Goal: Information Seeking & Learning: Learn about a topic

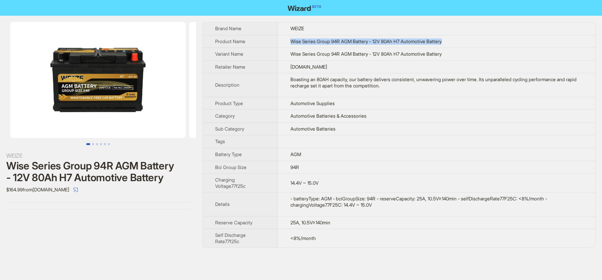
drag, startPoint x: 290, startPoint y: 41, endPoint x: 457, endPoint y: 40, distance: 167.0
click at [457, 40] on td "Wise Series Group 94R AGM Battery - 12V 80Ah H7 Automotive Battery" at bounding box center [436, 41] width 317 height 13
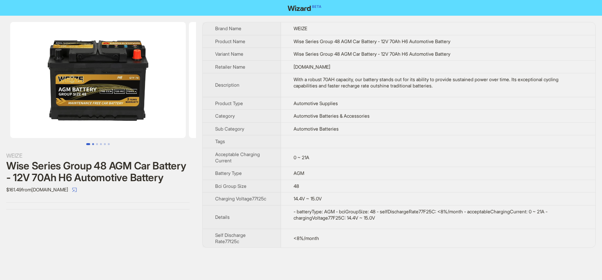
click at [94, 144] on button "Go to slide 2" at bounding box center [93, 144] width 2 height 2
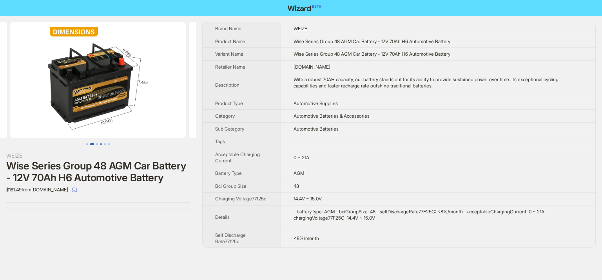
click at [100, 144] on button "Go to slide 4" at bounding box center [101, 144] width 2 height 2
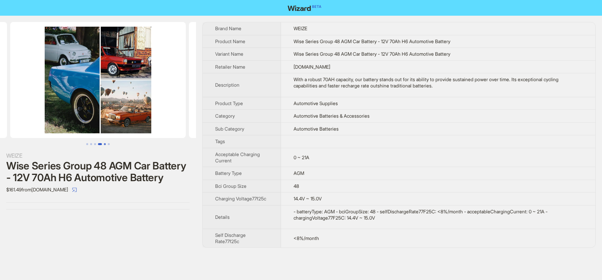
click at [105, 143] on button "Go to slide 5" at bounding box center [105, 144] width 2 height 2
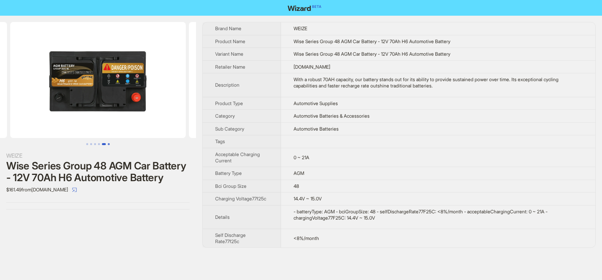
click at [109, 144] on button "Go to slide 6" at bounding box center [109, 144] width 2 height 2
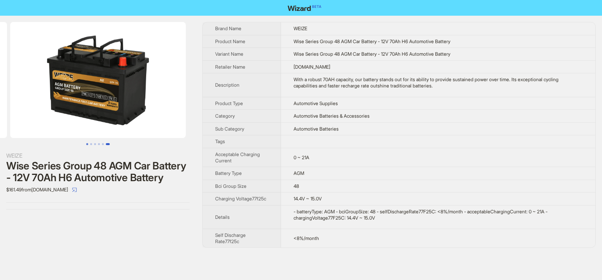
click at [87, 144] on button "Go to slide 1" at bounding box center [87, 144] width 2 height 2
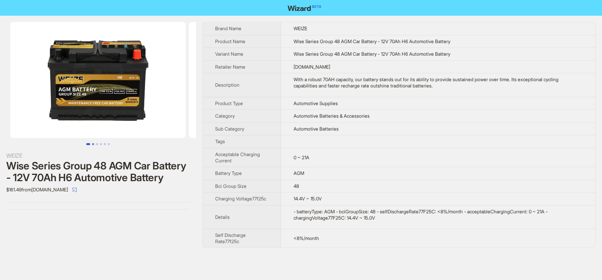
click at [93, 144] on button "Go to slide 2" at bounding box center [93, 144] width 2 height 2
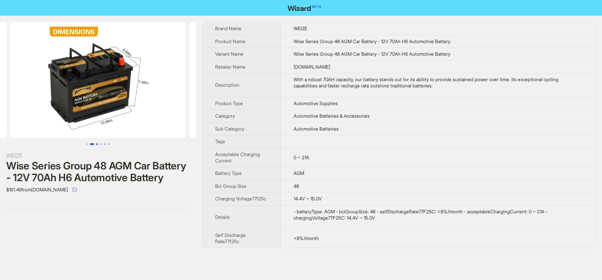
click at [98, 143] on button "Go to slide 3" at bounding box center [97, 144] width 2 height 2
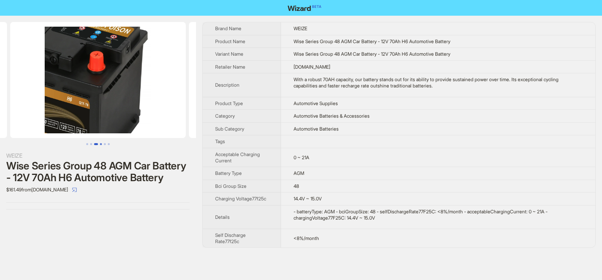
click at [100, 144] on button "Go to slide 4" at bounding box center [101, 144] width 2 height 2
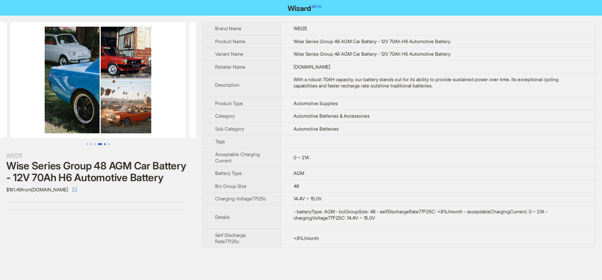
click at [104, 143] on button "Go to slide 5" at bounding box center [105, 144] width 2 height 2
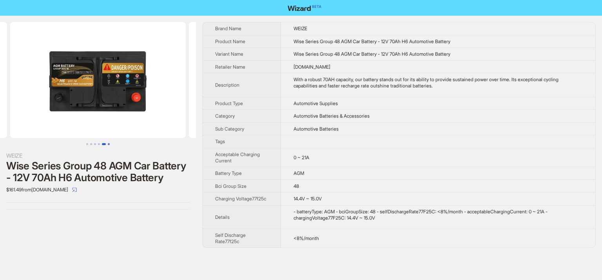
click at [108, 145] on button "Go to slide 6" at bounding box center [109, 144] width 2 height 2
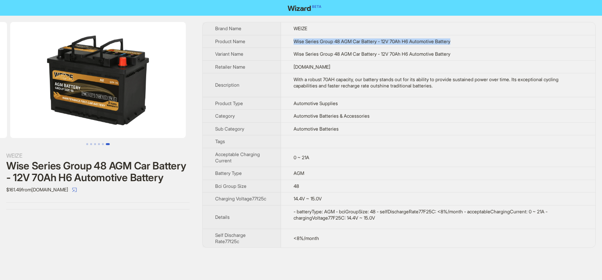
drag, startPoint x: 288, startPoint y: 39, endPoint x: 505, endPoint y: 45, distance: 217.2
click at [505, 45] on td "Wise Series Group 48 AGM Car Battery - 12V 70Ah H6 Automotive Battery" at bounding box center [438, 41] width 314 height 13
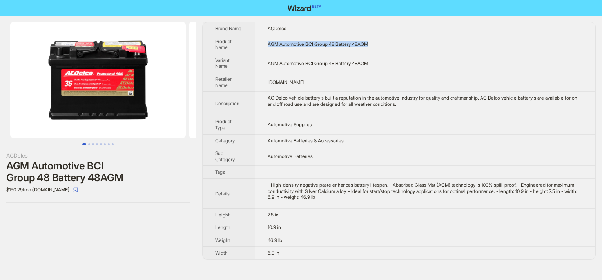
drag, startPoint x: 375, startPoint y: 42, endPoint x: 265, endPoint y: 45, distance: 109.4
click at [265, 45] on td "AGM Automotive BCI Group 48 Battery 48AGM" at bounding box center [425, 44] width 340 height 19
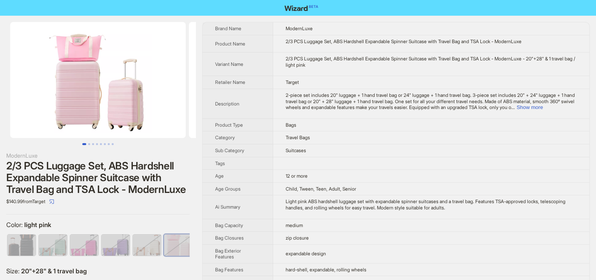
scroll to position [0, 5]
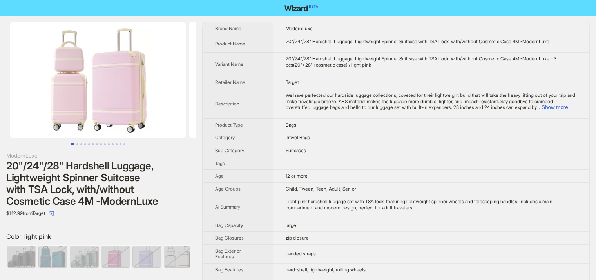
scroll to position [0, 99]
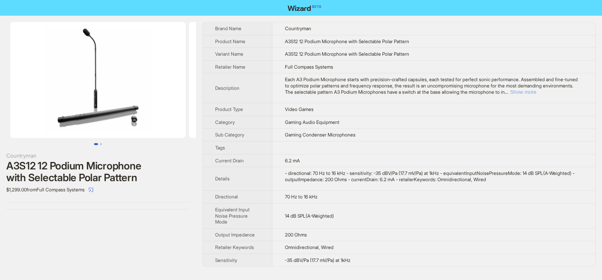
click at [536, 92] on button "Show more" at bounding box center [523, 92] width 26 height 6
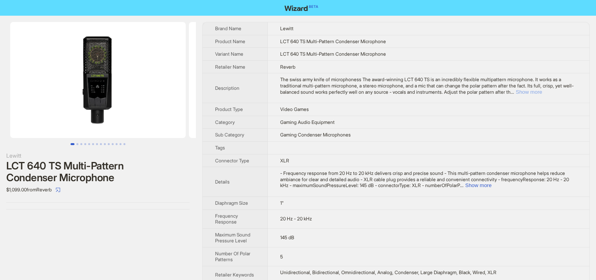
click at [542, 91] on button "Show more" at bounding box center [529, 92] width 26 height 6
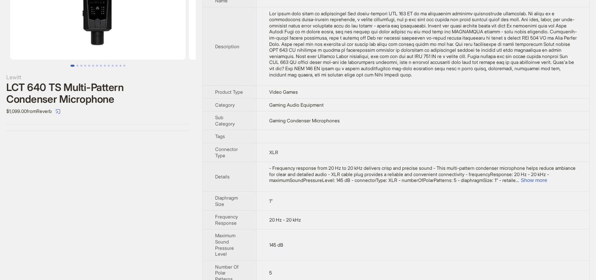
scroll to position [108, 0]
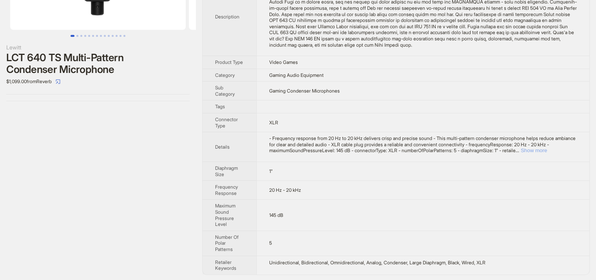
click at [547, 149] on button "Show more" at bounding box center [534, 150] width 26 height 6
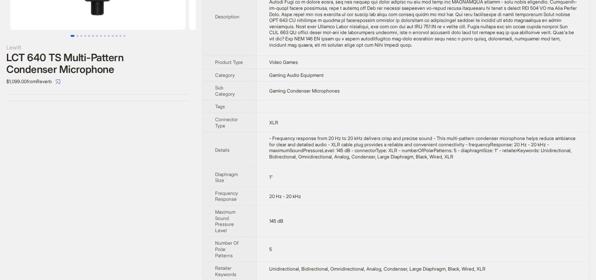
scroll to position [0, 0]
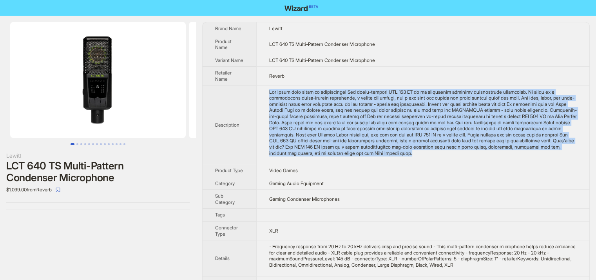
drag, startPoint x: 269, startPoint y: 89, endPoint x: 586, endPoint y: 157, distance: 324.7
click at [586, 157] on td at bounding box center [422, 124] width 333 height 79
copy div "The swiss army knife of microphoness The award-winning LCT 640 TS is an incredi…"
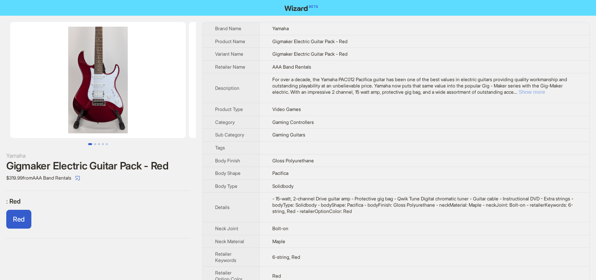
click at [545, 91] on button "Show more" at bounding box center [532, 92] width 26 height 6
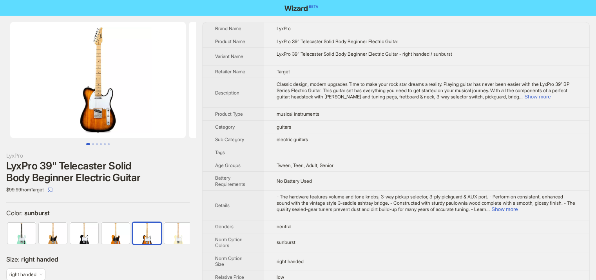
scroll to position [0, 5]
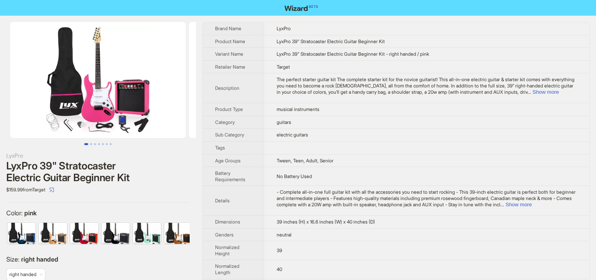
scroll to position [0, 177]
